Goal: Obtain resource: Download file/media

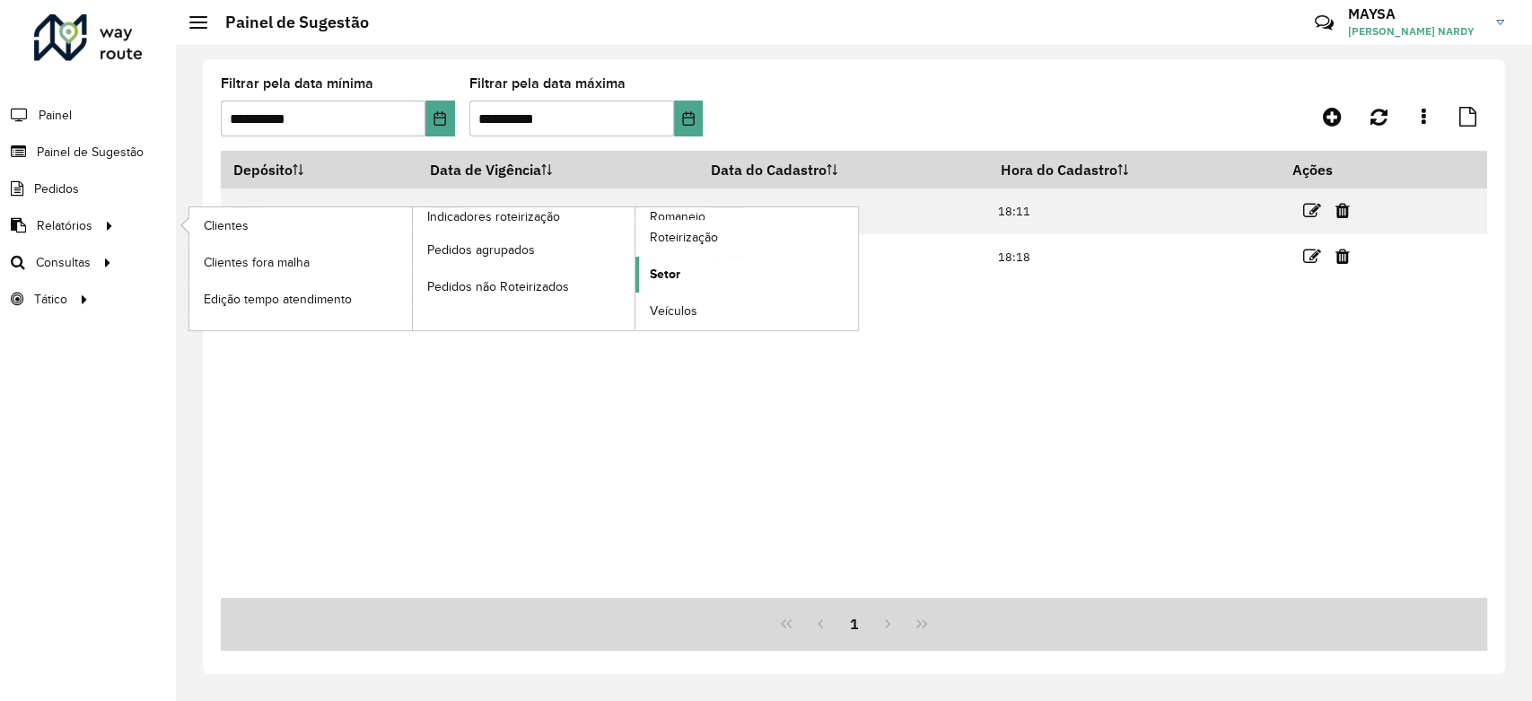
click at [674, 282] on span "Setor" at bounding box center [665, 274] width 31 height 19
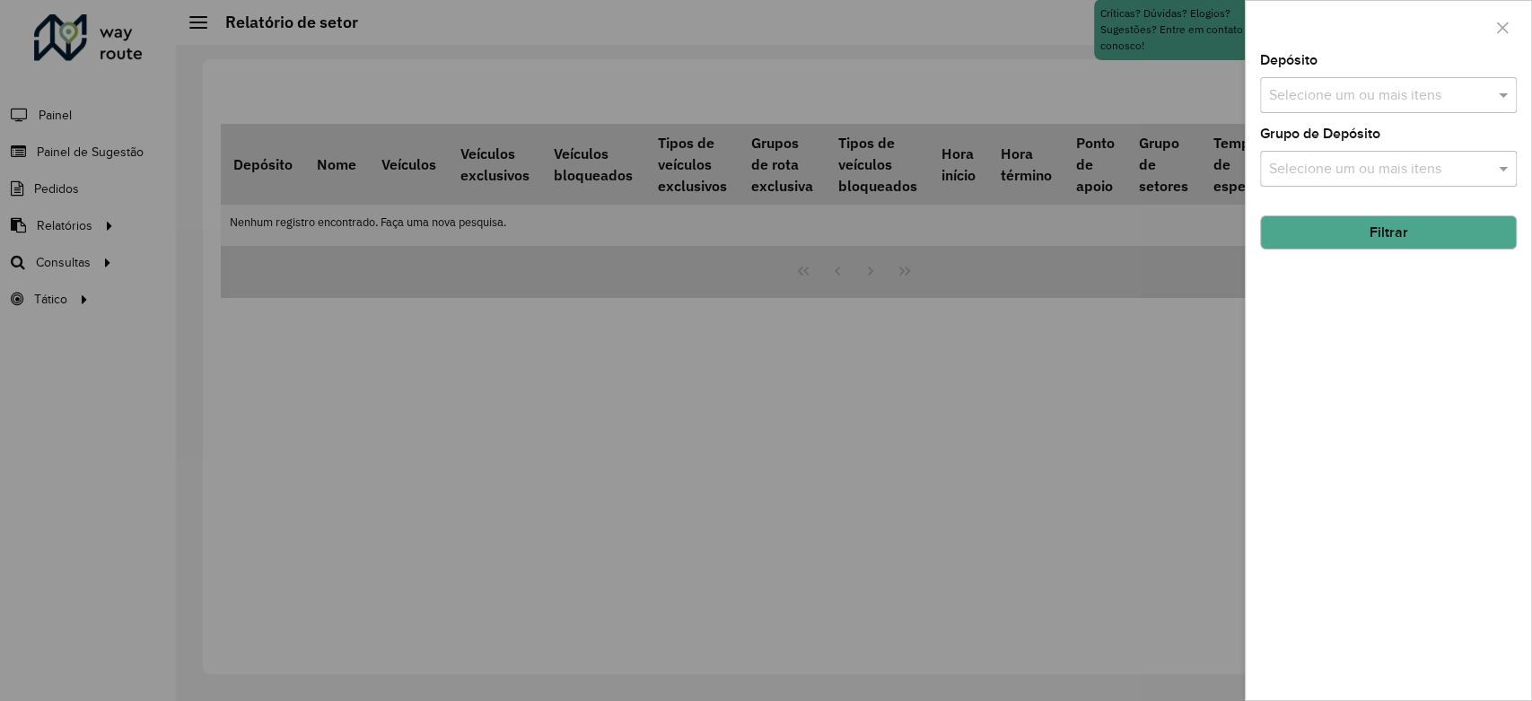
click at [1290, 103] on input "text" at bounding box center [1380, 96] width 230 height 22
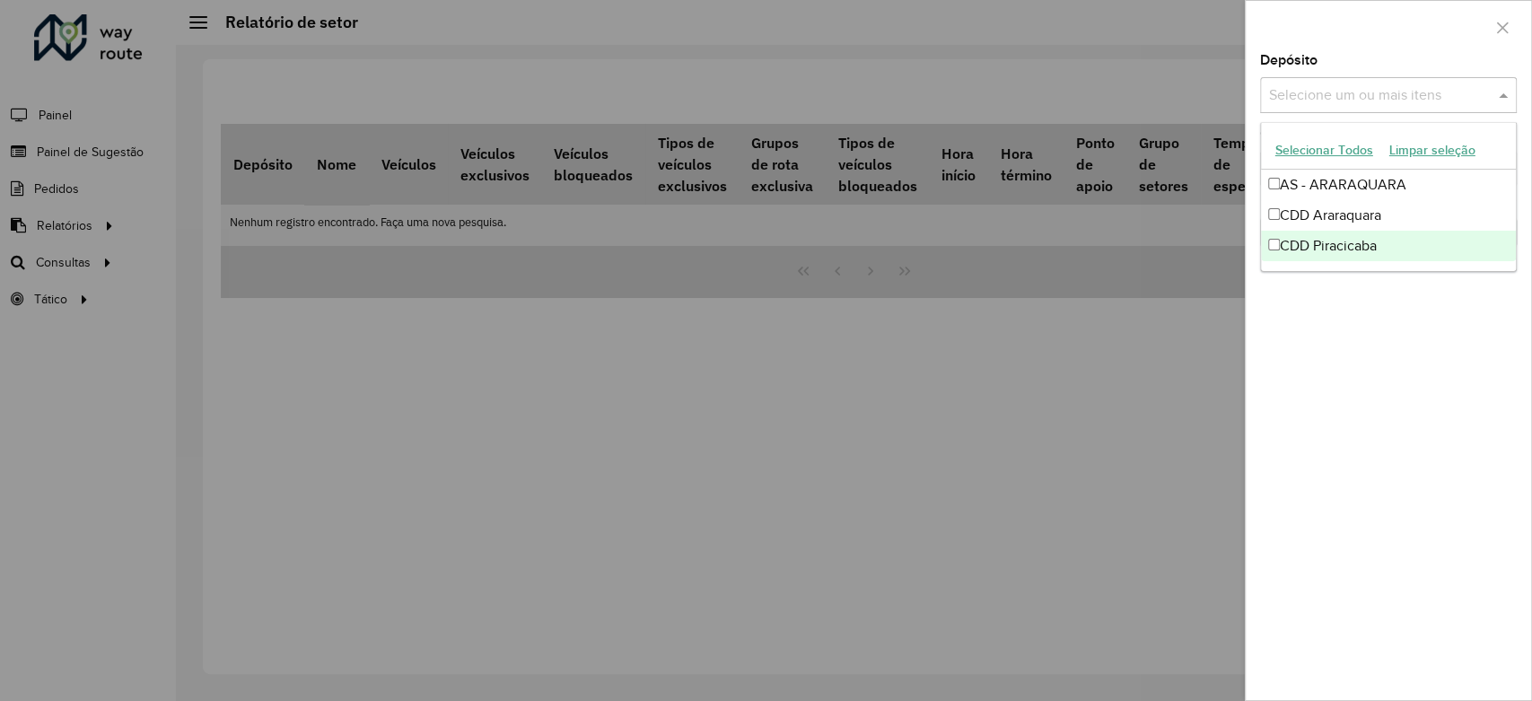
click at [1320, 248] on div "CDD Piracicaba" at bounding box center [1388, 246] width 255 height 31
click at [1491, 364] on div "Depósito Selecione um ou mais itens CDD Piracicaba × × Grupo de Depósito Seleci…" at bounding box center [1388, 377] width 285 height 646
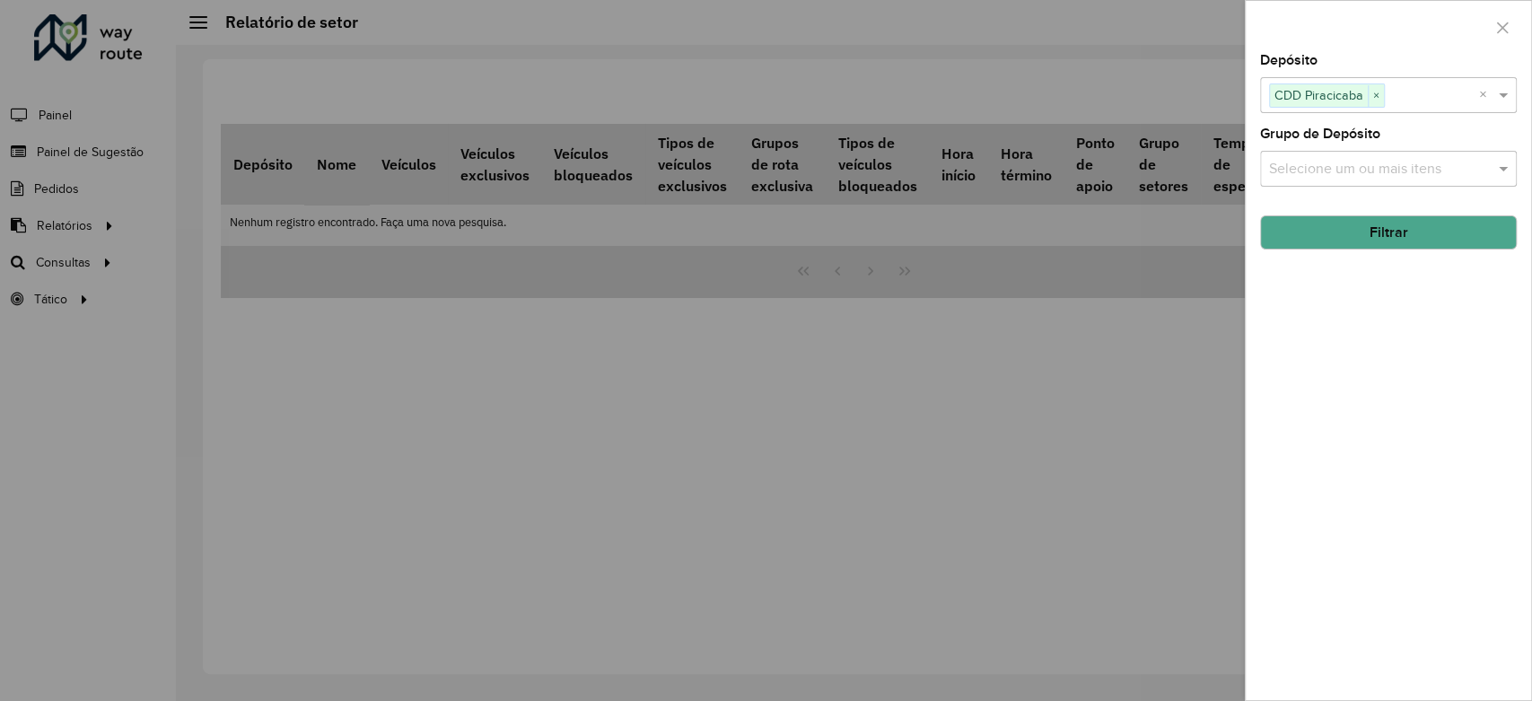
click at [1389, 228] on button "Filtrar" at bounding box center [1388, 232] width 257 height 34
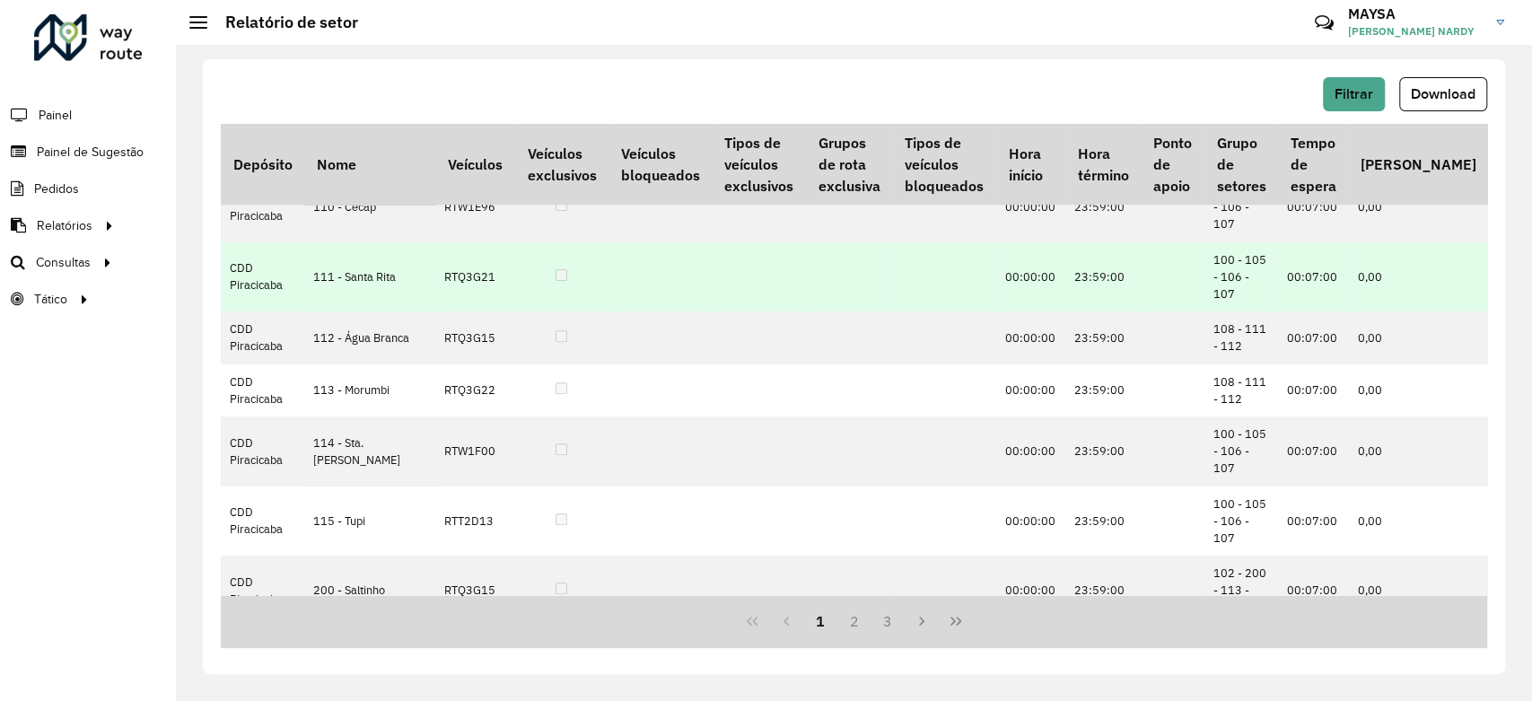
scroll to position [498, 0]
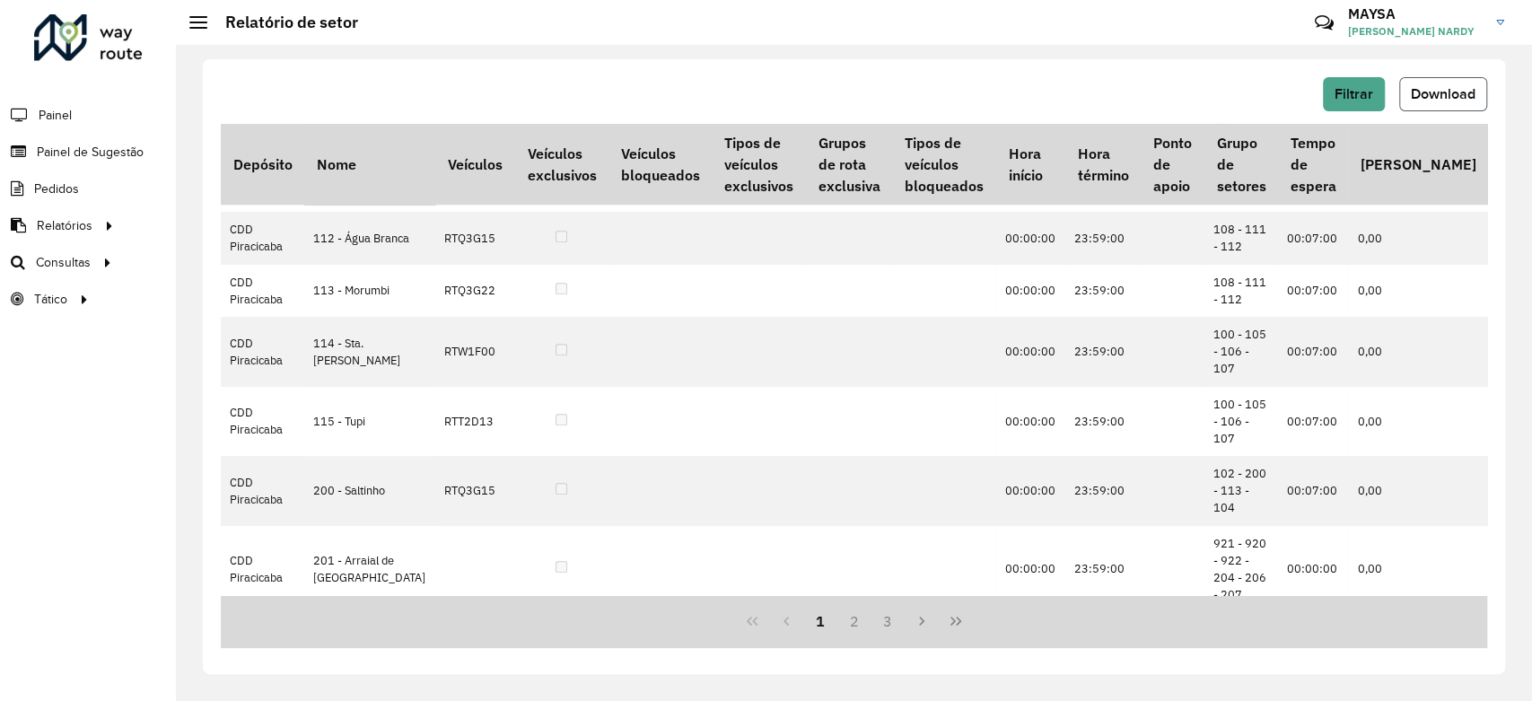
click at [1442, 90] on span "Download" at bounding box center [1443, 93] width 65 height 15
click at [1350, 91] on span "Filtrar" at bounding box center [1354, 93] width 39 height 15
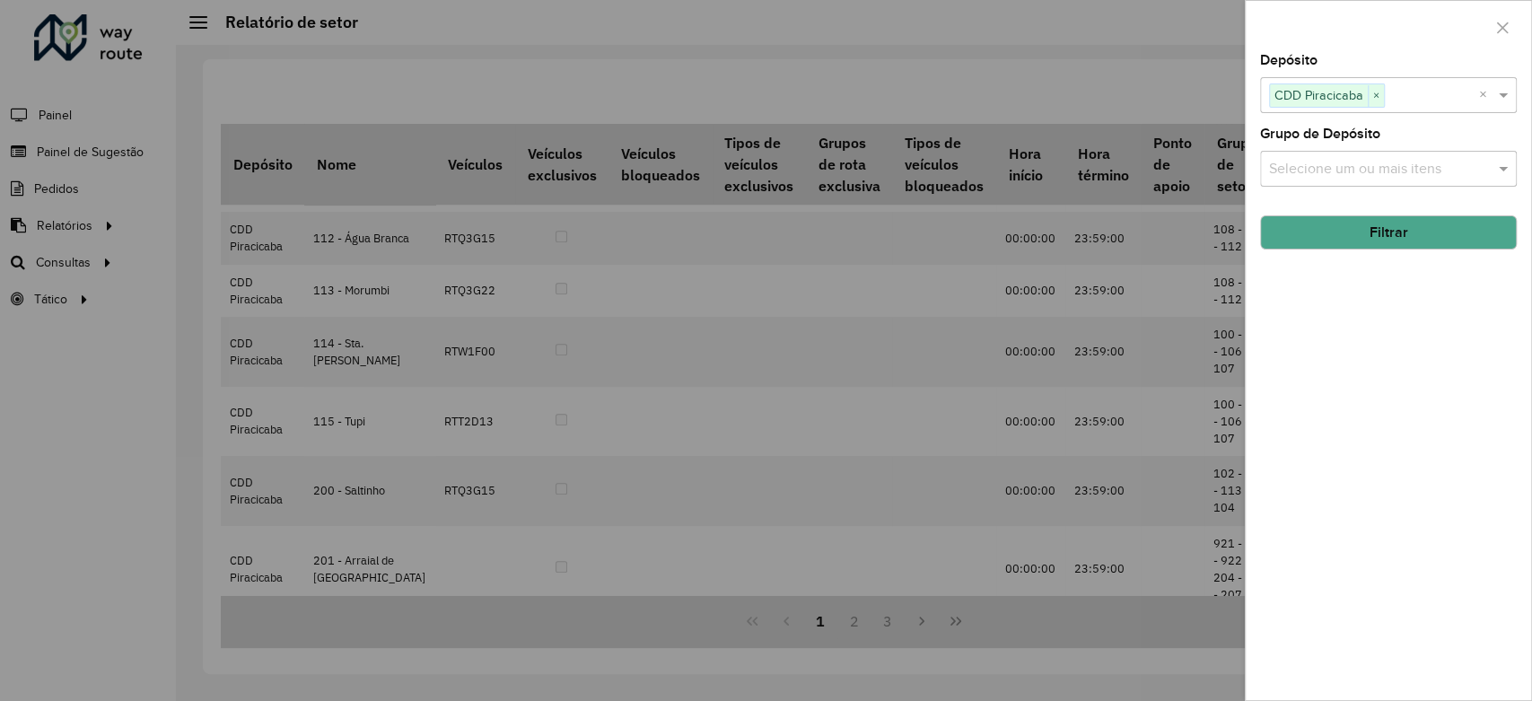
click at [528, 73] on div at bounding box center [766, 350] width 1532 height 701
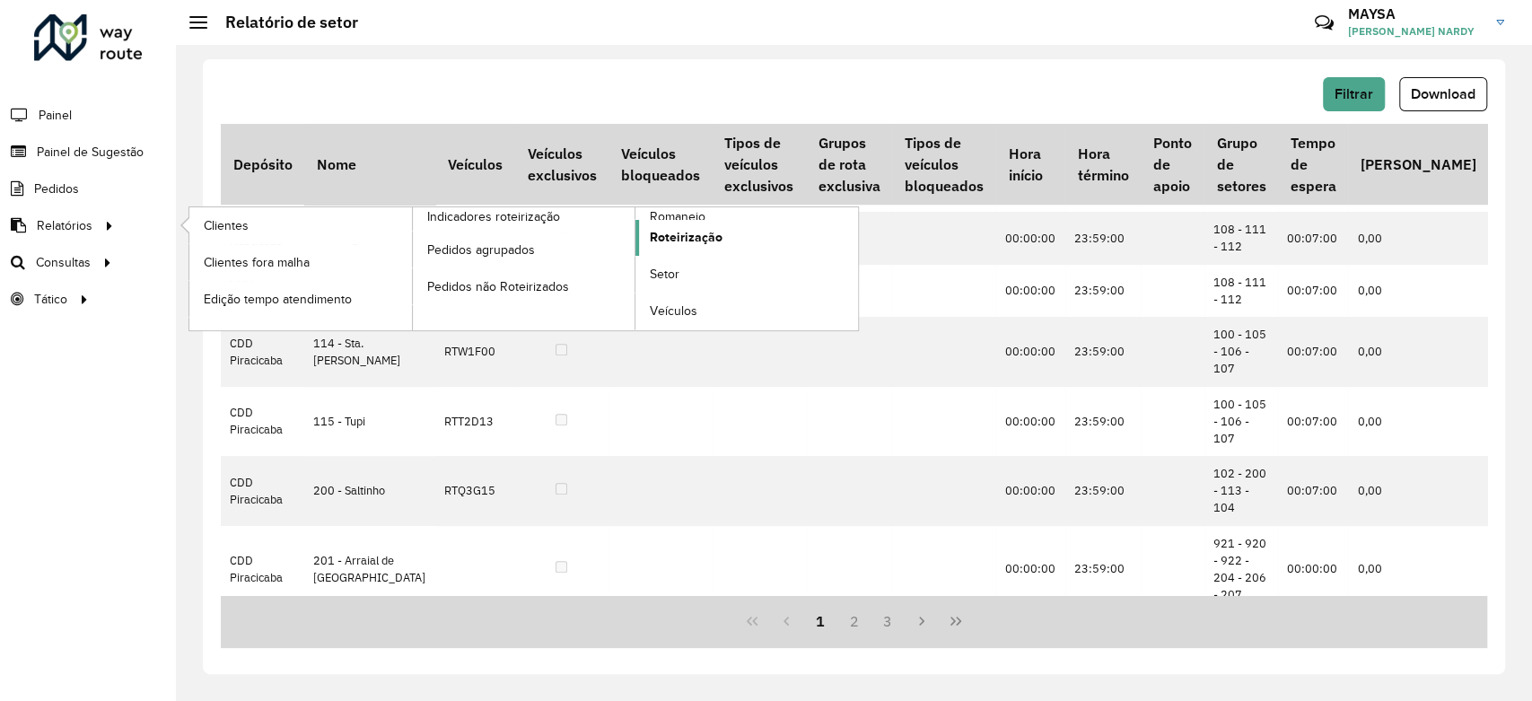
click at [692, 235] on span "Roteirização" at bounding box center [686, 237] width 73 height 19
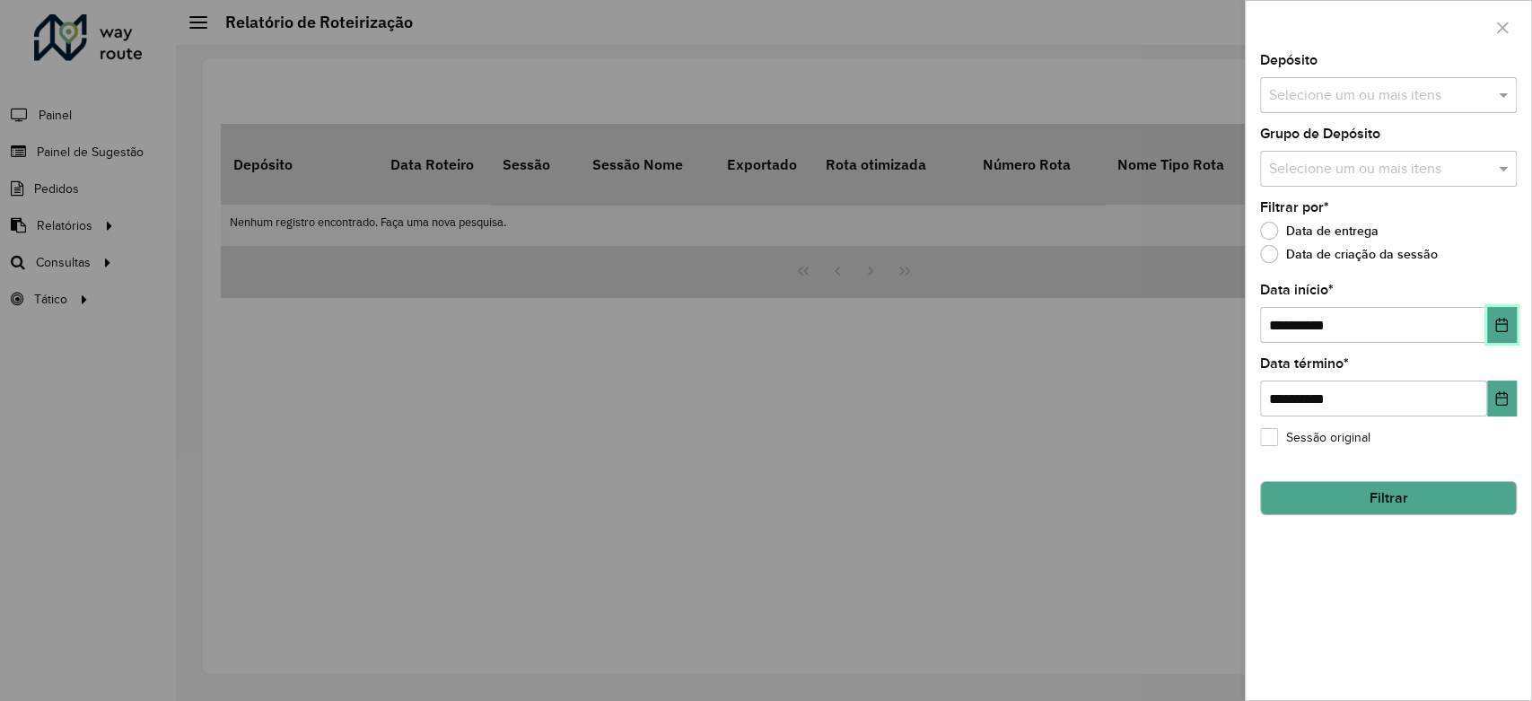
click at [1501, 320] on icon "Choose Date" at bounding box center [1502, 325] width 12 height 14
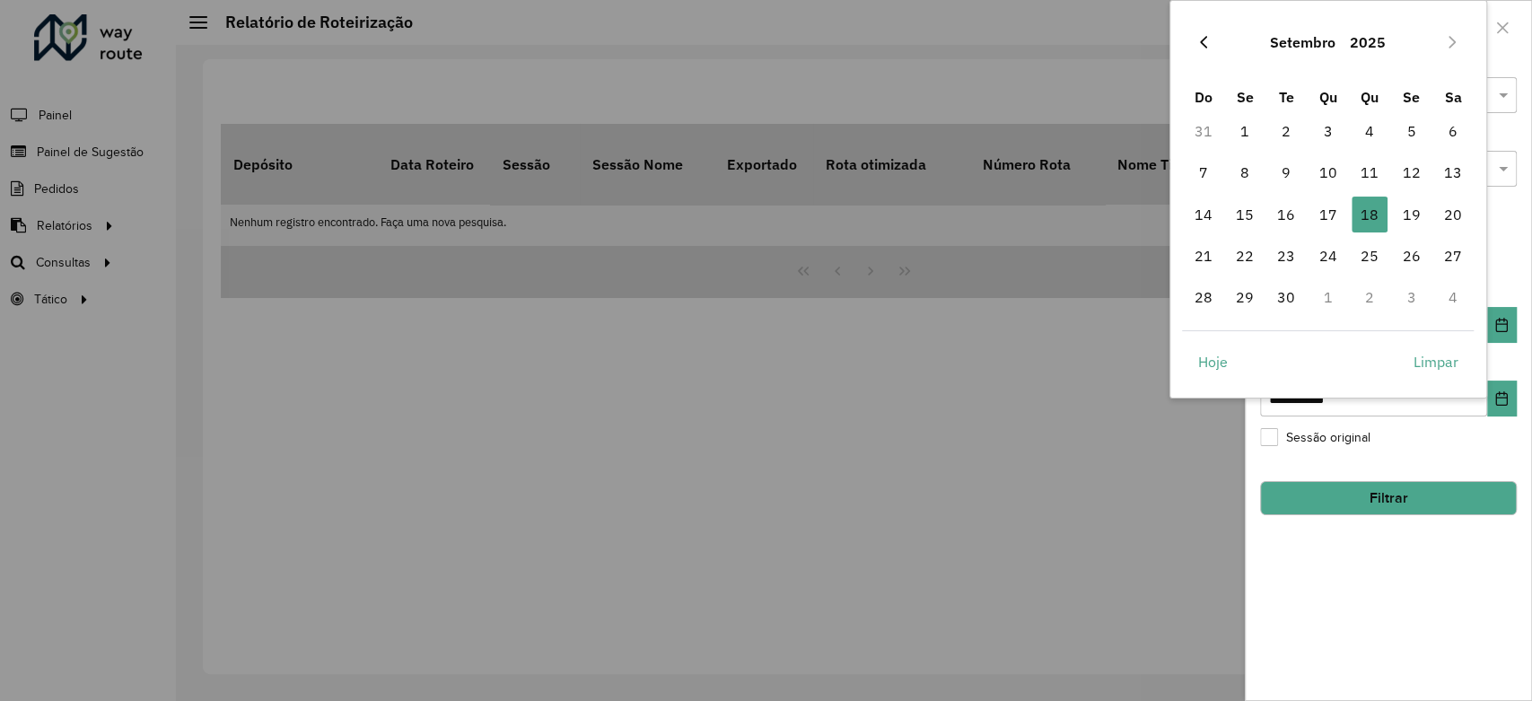
click at [1210, 41] on icon "Previous Month" at bounding box center [1204, 42] width 14 height 14
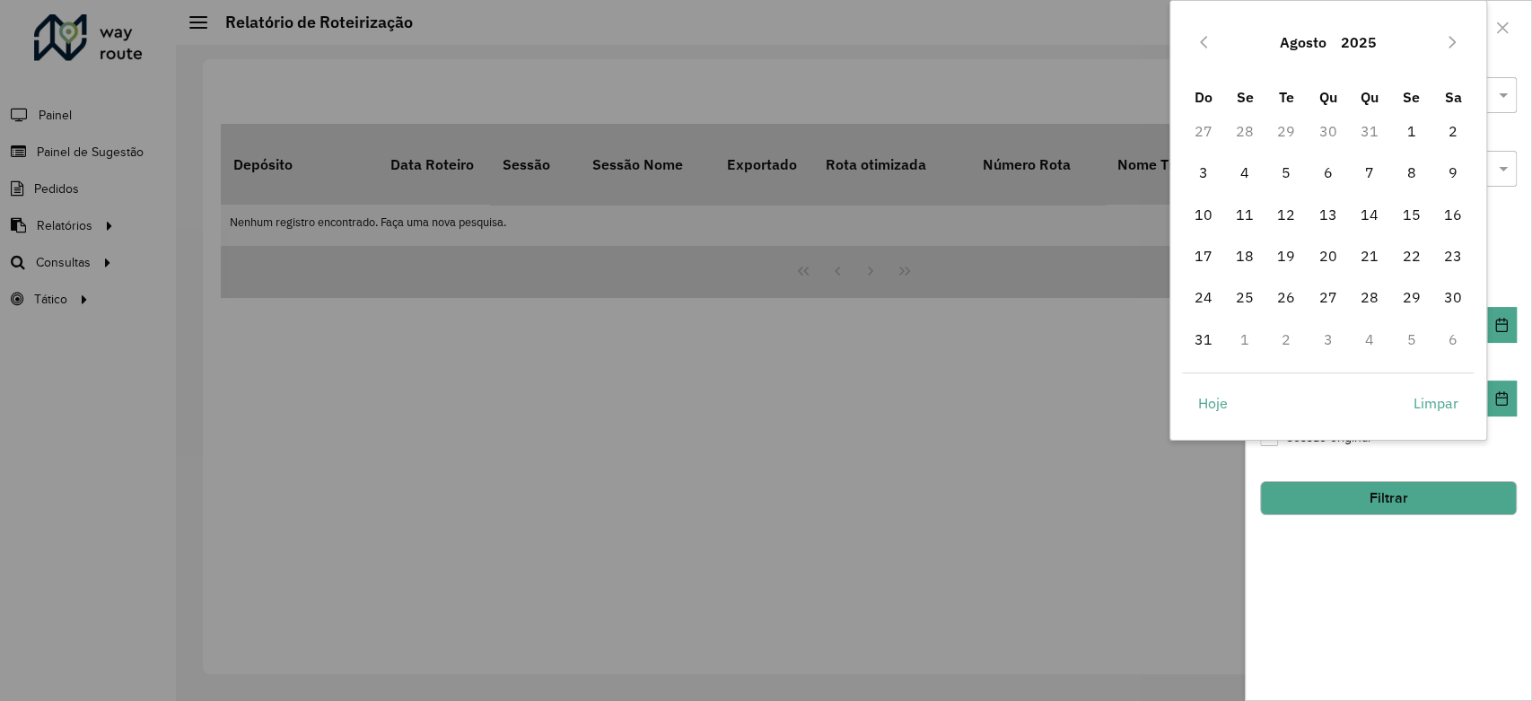
click at [1210, 41] on icon "Previous Month" at bounding box center [1204, 42] width 14 height 14
click at [1273, 133] on span "1" at bounding box center [1286, 131] width 36 height 36
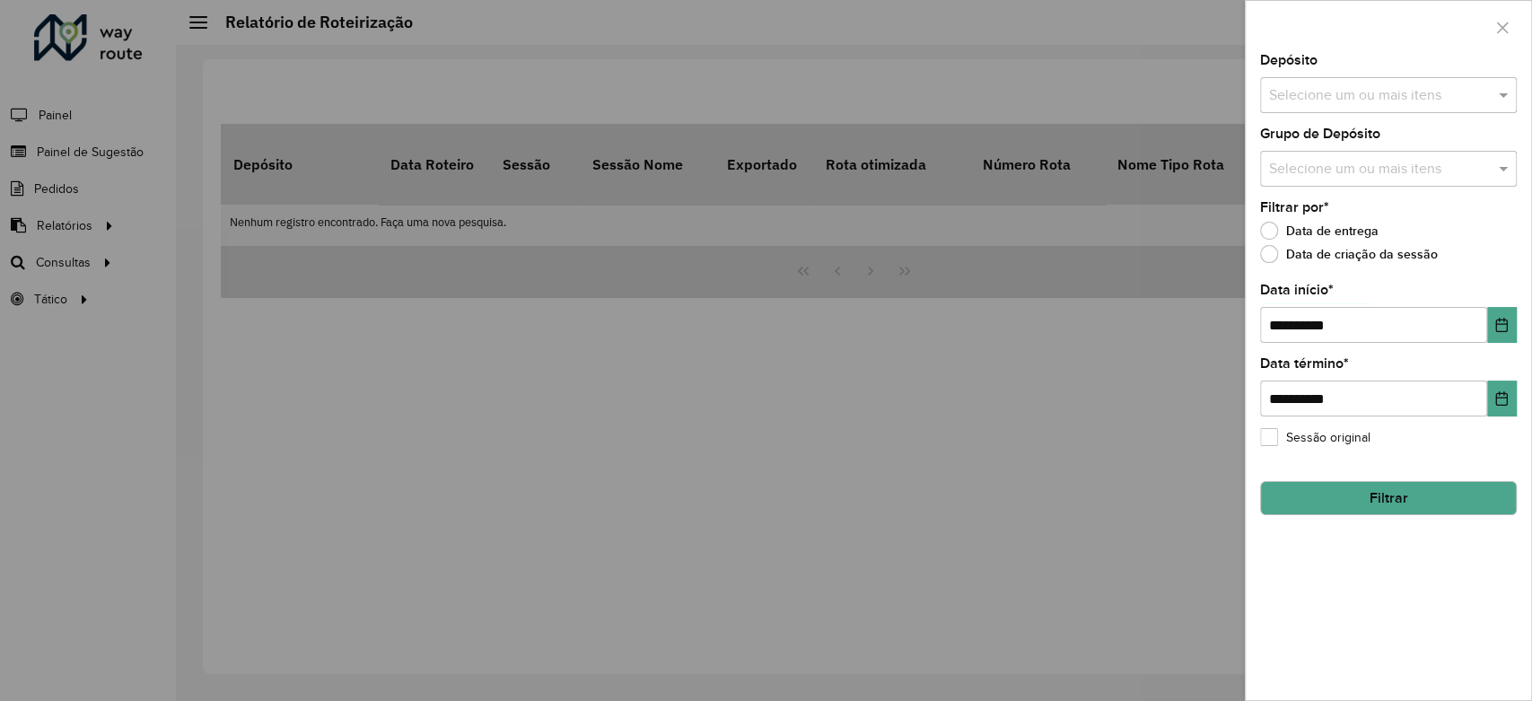
click at [1399, 583] on div "**********" at bounding box center [1388, 377] width 285 height 646
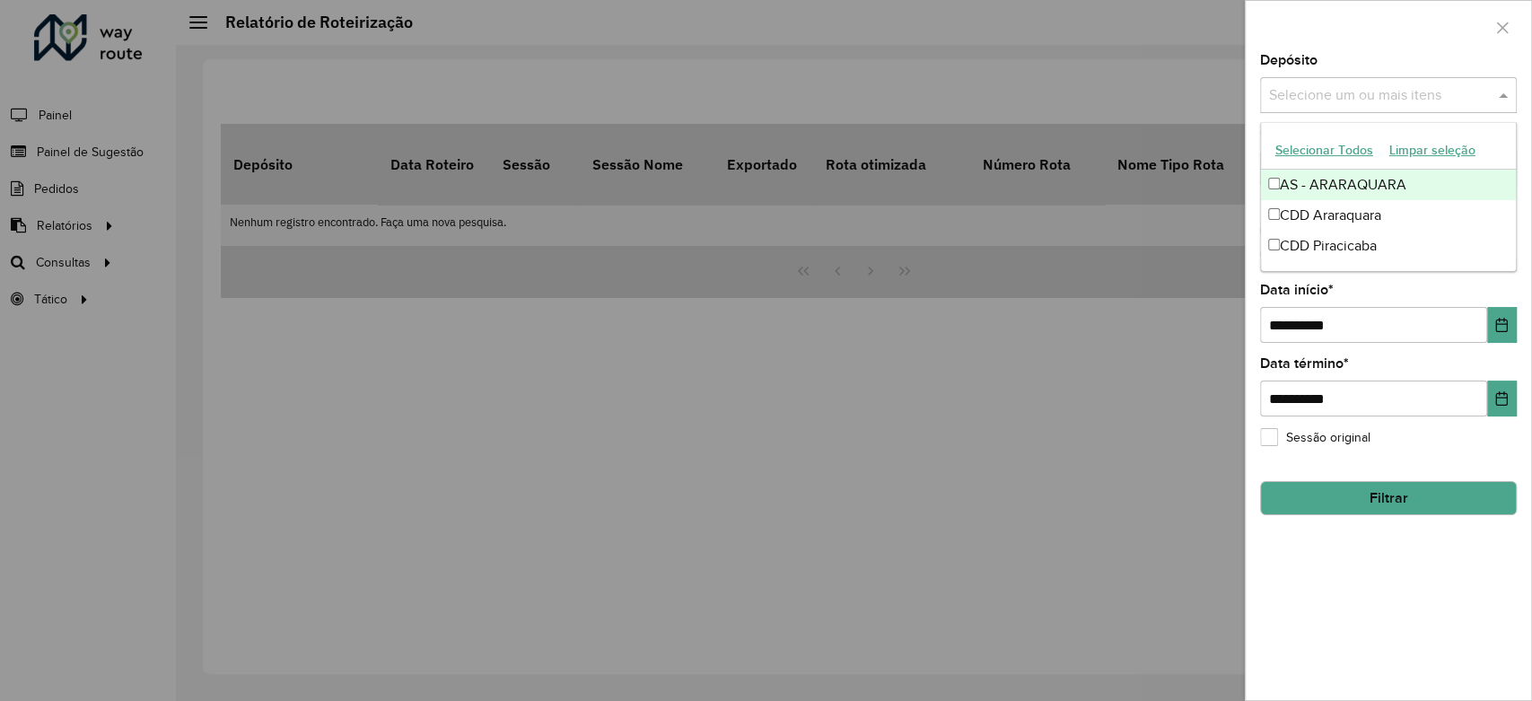
click at [1400, 92] on input "text" at bounding box center [1380, 96] width 230 height 22
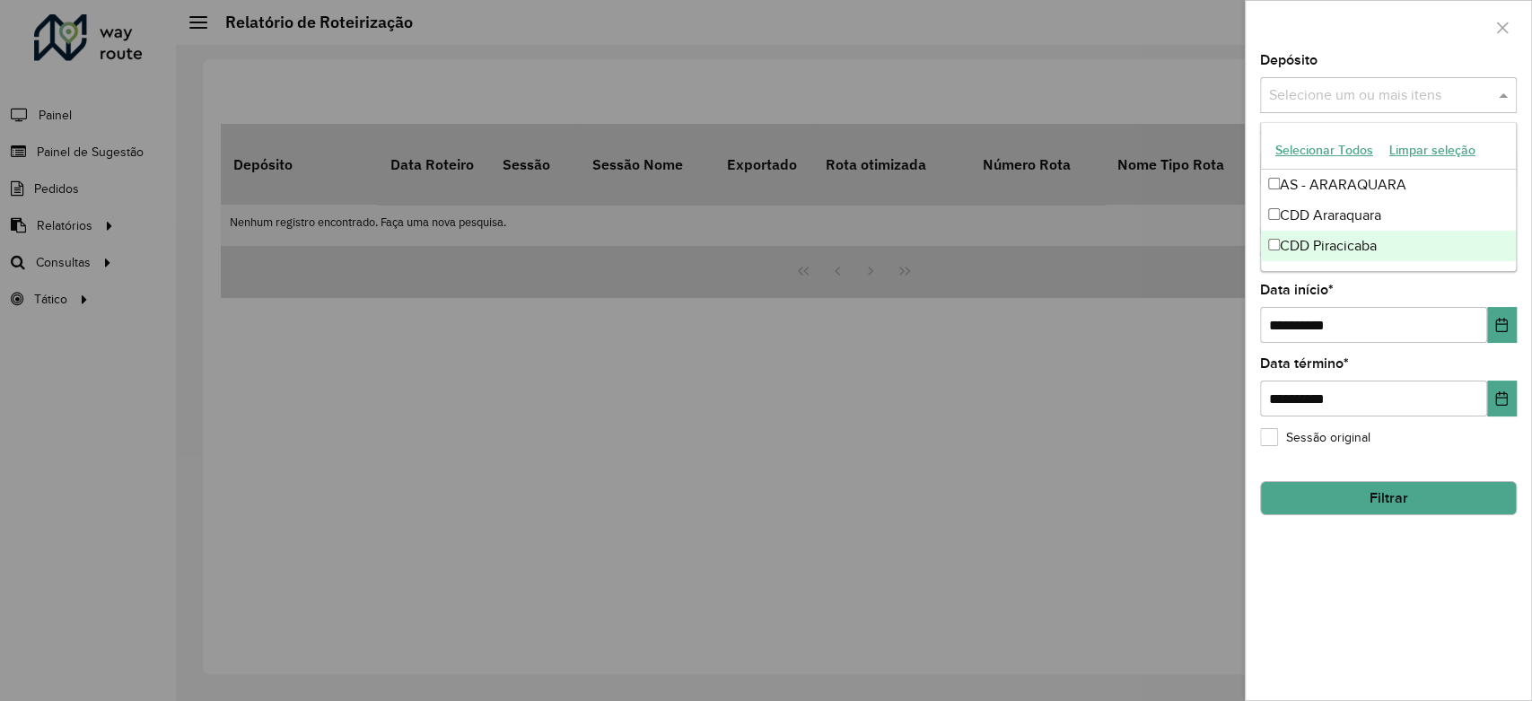
click at [1339, 242] on div "CDD Piracicaba" at bounding box center [1388, 246] width 255 height 31
click at [1425, 488] on button "Filtrar" at bounding box center [1388, 498] width 257 height 34
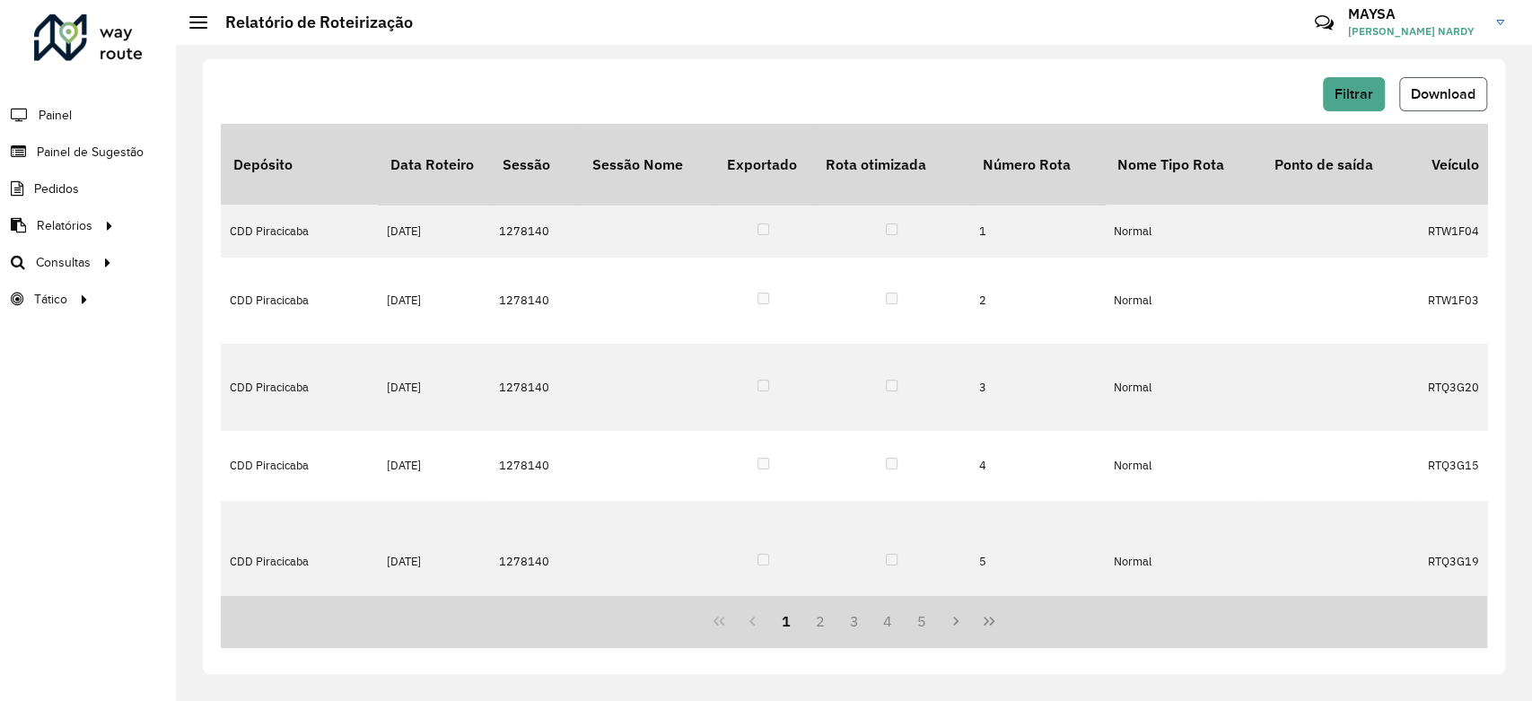
click at [1434, 78] on button "Download" at bounding box center [1444, 94] width 88 height 34
click at [1444, 86] on span "Download" at bounding box center [1443, 93] width 65 height 15
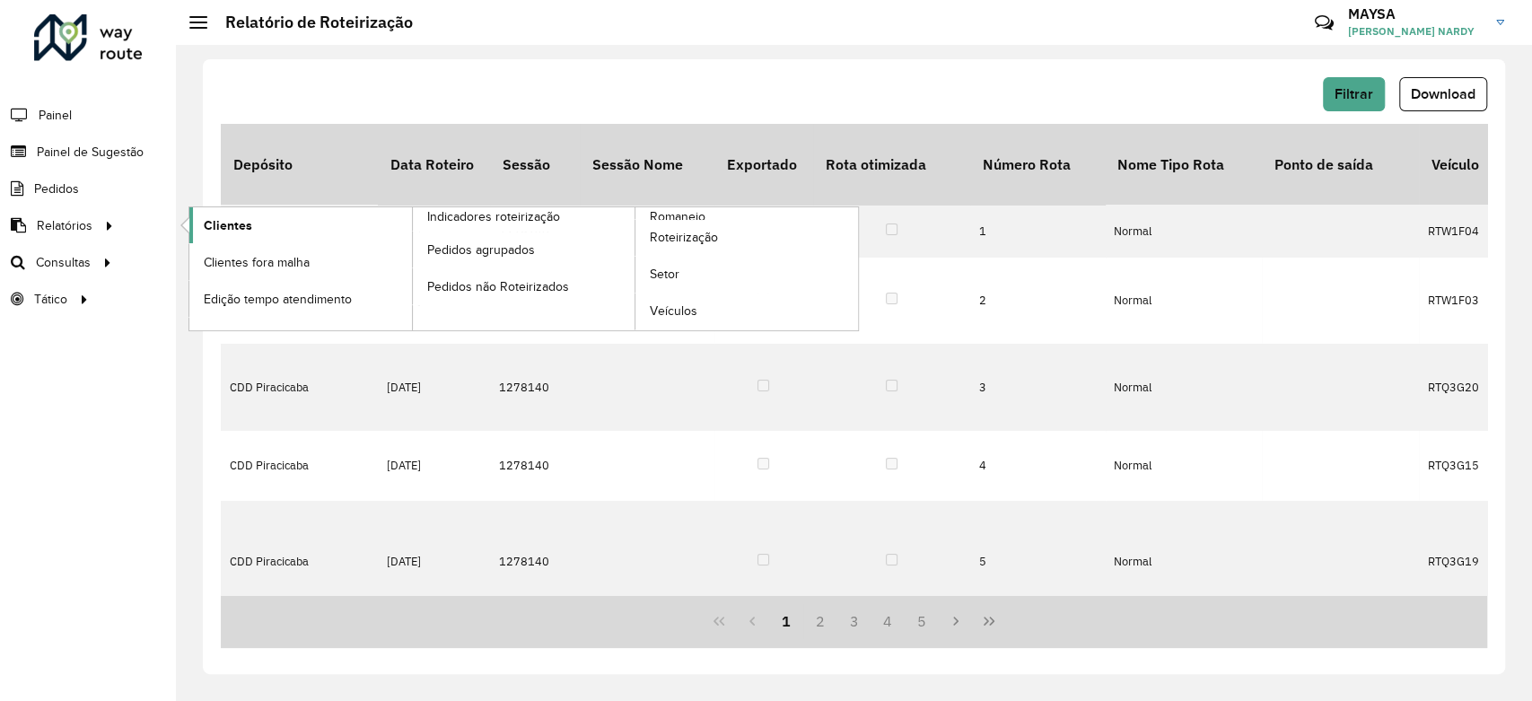
click at [217, 225] on span "Clientes" at bounding box center [228, 225] width 48 height 19
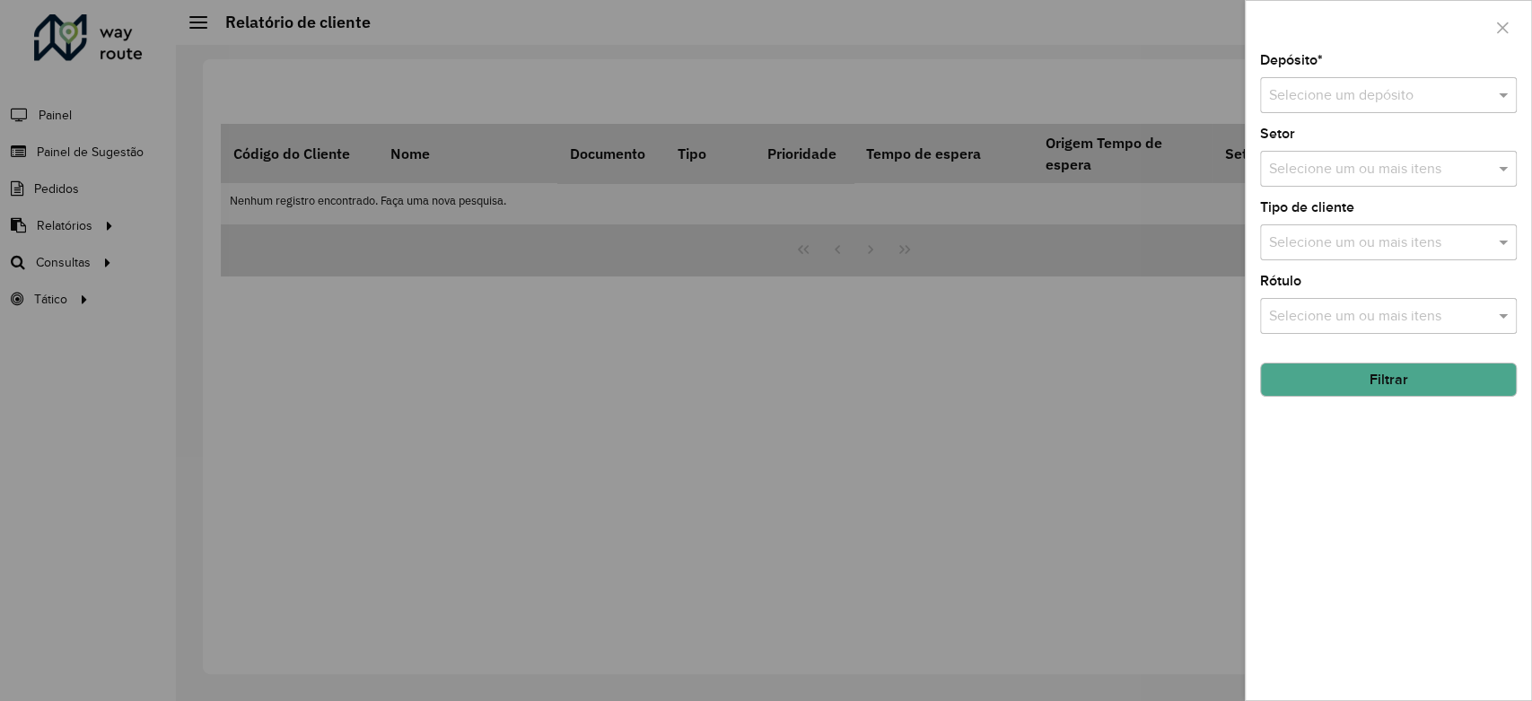
click at [1327, 74] on div "Depósito * Selecione um depósito" at bounding box center [1388, 83] width 257 height 59
click at [1356, 85] on input "text" at bounding box center [1370, 96] width 203 height 22
click at [1330, 201] on span "CDD Piracicaba" at bounding box center [1316, 207] width 97 height 15
click at [1377, 382] on button "Filtrar" at bounding box center [1388, 380] width 257 height 34
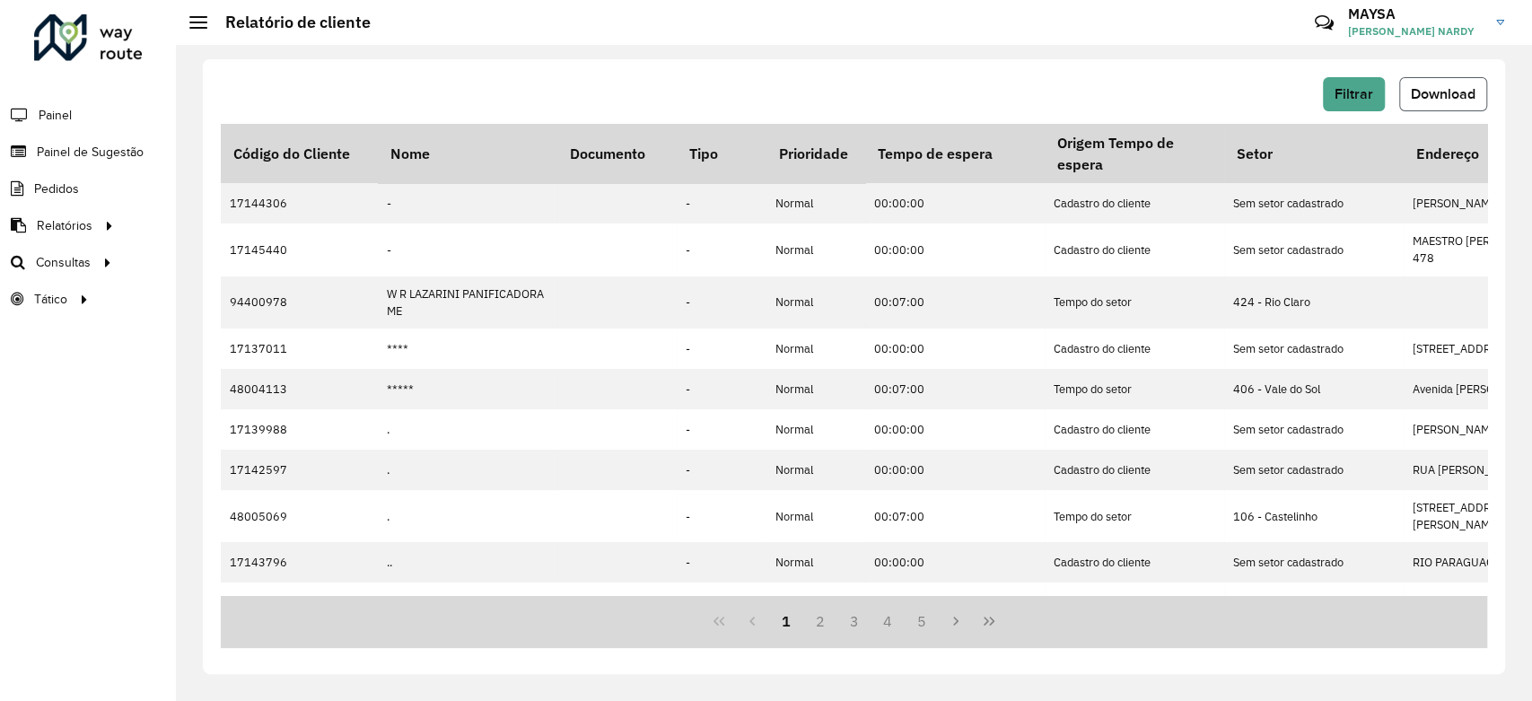
click at [1477, 92] on button "Download" at bounding box center [1444, 94] width 88 height 34
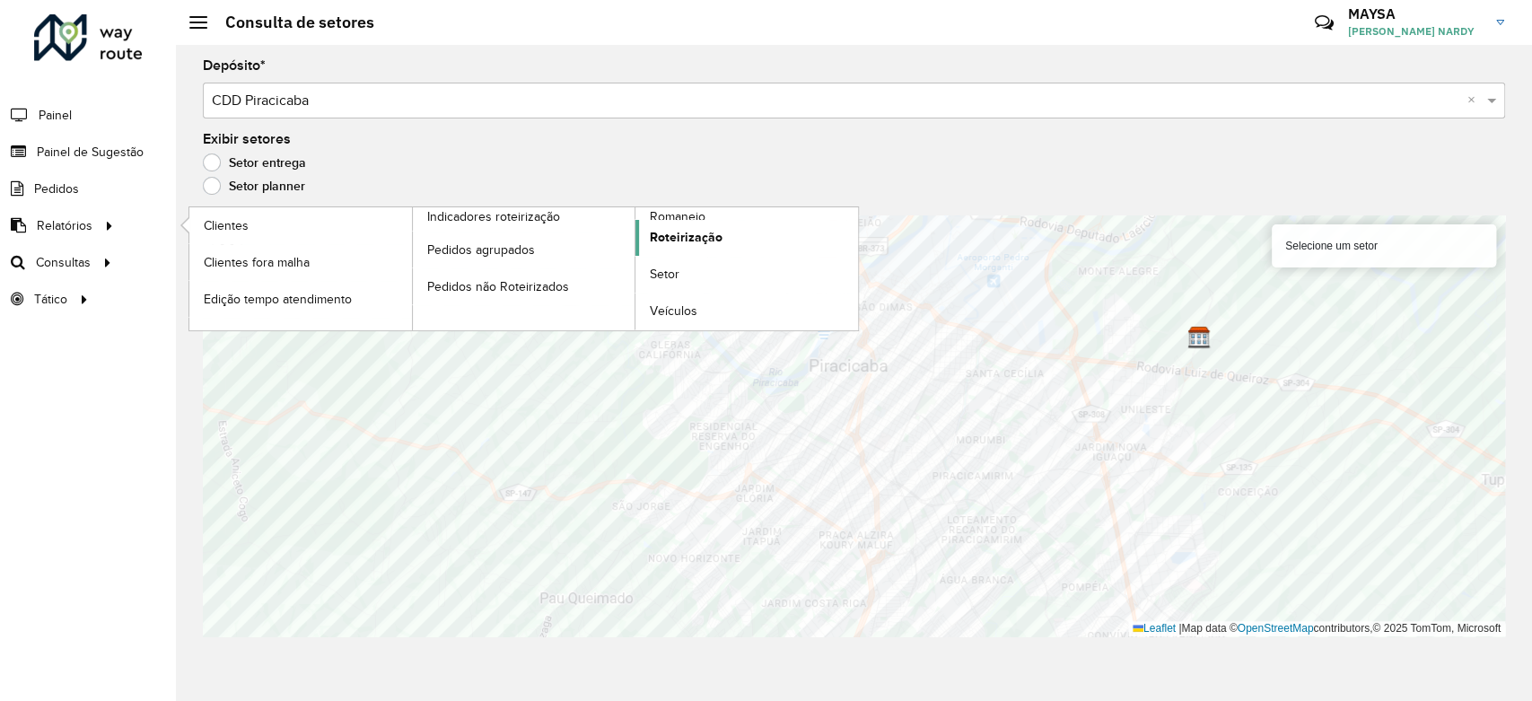
click at [668, 238] on span "Roteirização" at bounding box center [686, 237] width 73 height 19
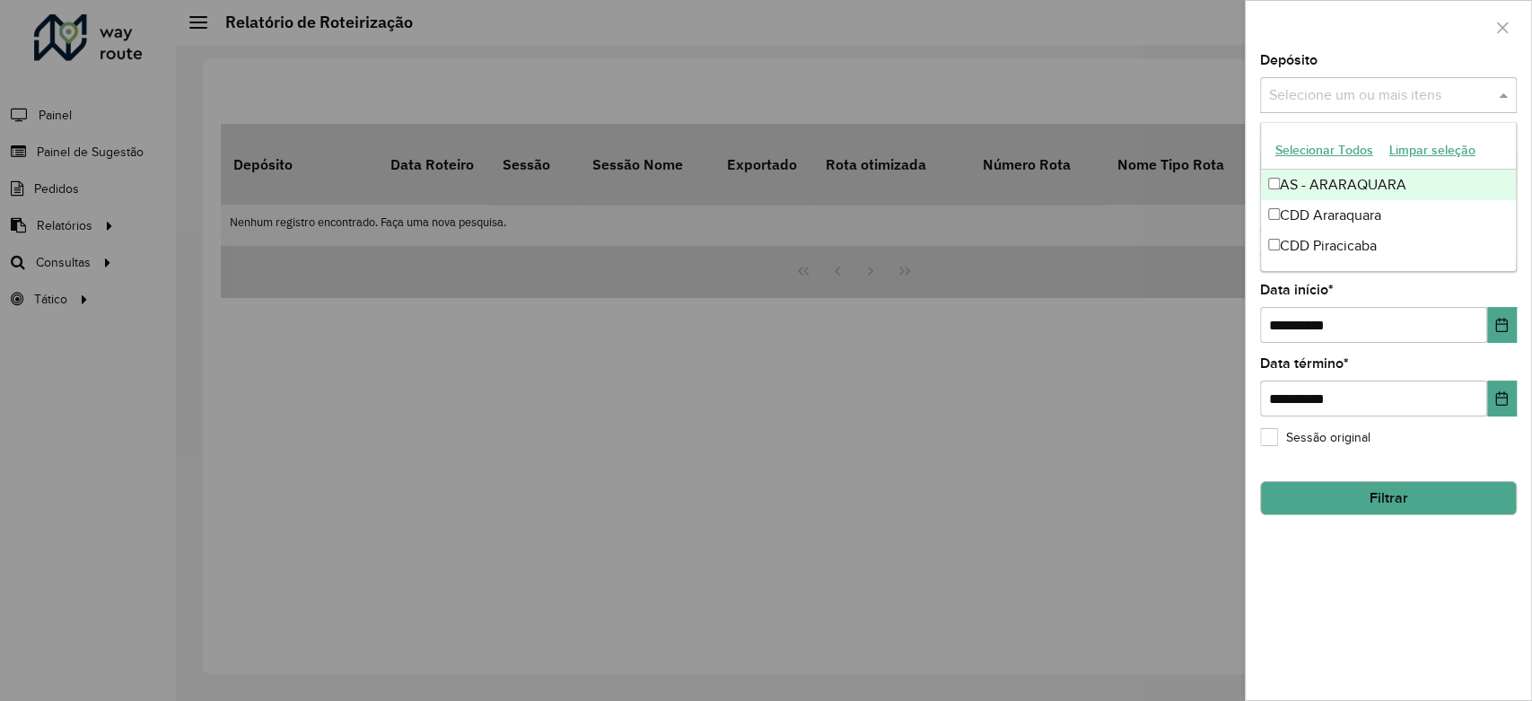
click at [1312, 81] on div "Selecione um ou mais itens" at bounding box center [1388, 95] width 257 height 36
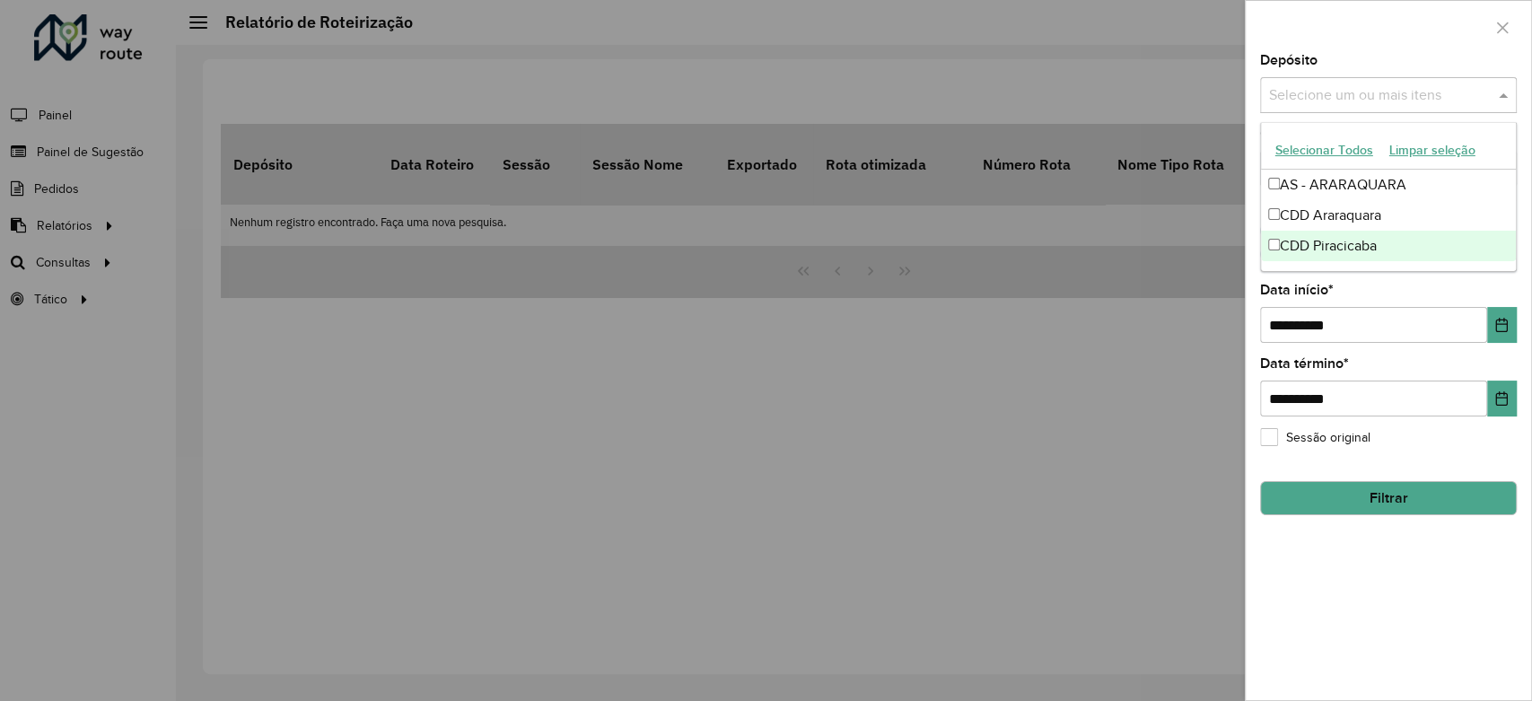
click at [1336, 251] on div "CDD Piracicaba" at bounding box center [1388, 246] width 255 height 31
click at [1415, 505] on button "Filtrar" at bounding box center [1388, 498] width 257 height 34
